Goal: Information Seeking & Learning: Find specific page/section

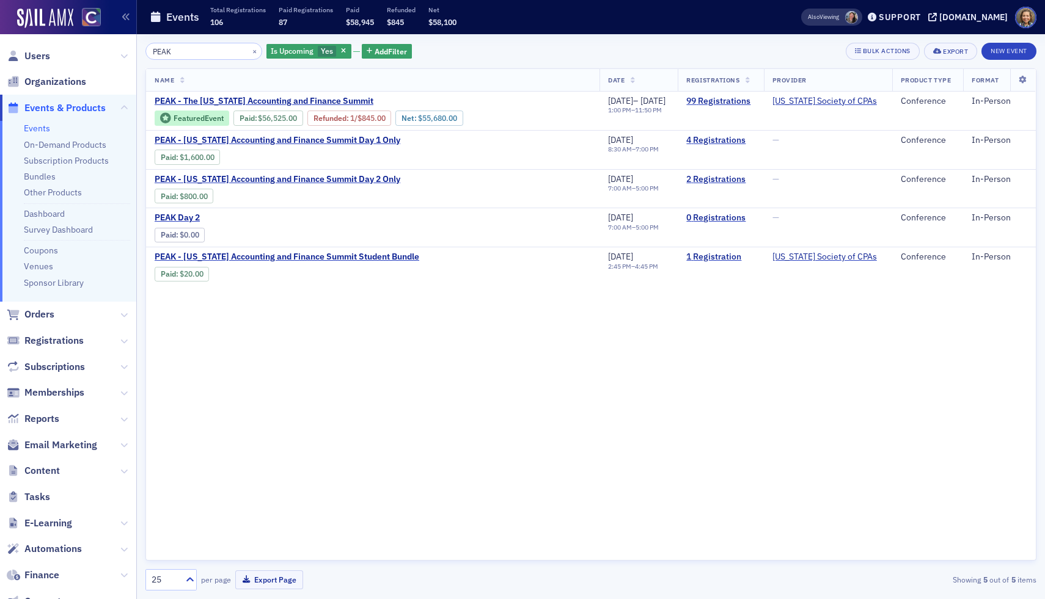
drag, startPoint x: 180, startPoint y: 51, endPoint x: 71, endPoint y: 46, distance: 108.9
click at [71, 46] on div "Users Organizations Events & Products Events On-Demand Products Subscription Pr…" at bounding box center [522, 299] width 1045 height 599
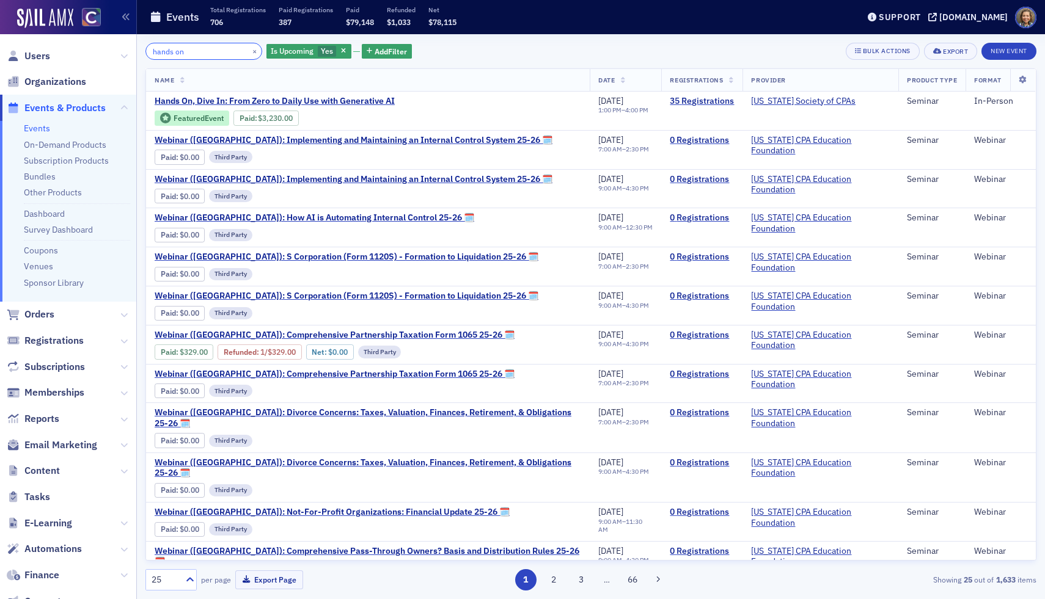
drag, startPoint x: 199, startPoint y: 55, endPoint x: 80, endPoint y: 38, distance: 120.3
click at [82, 43] on div "Users Organizations Events & Products Events On-Demand Products Subscription Pr…" at bounding box center [522, 299] width 1045 height 599
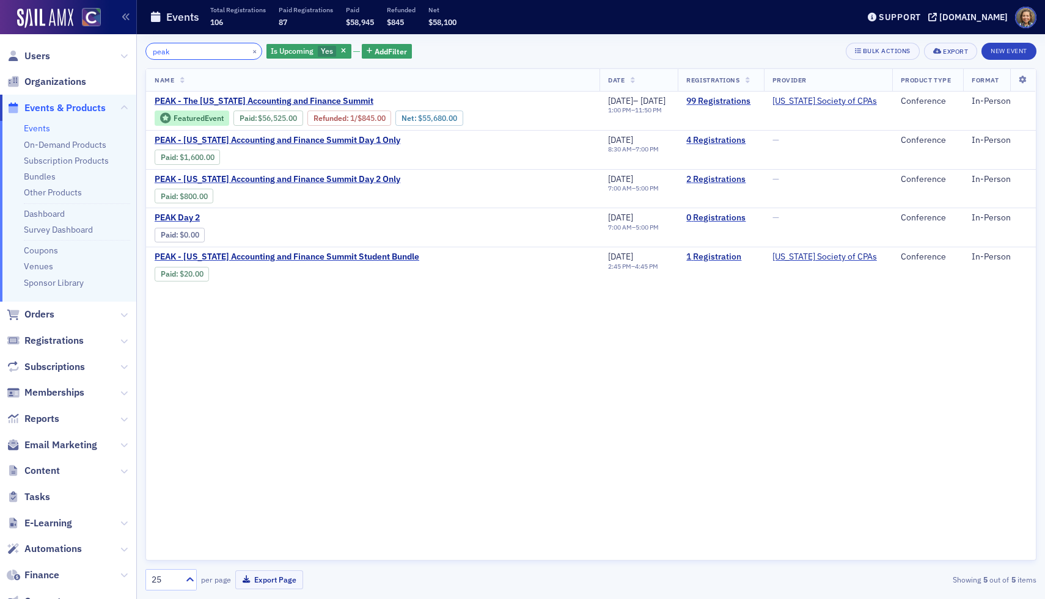
type input "peak"
